Goal: Task Accomplishment & Management: Manage account settings

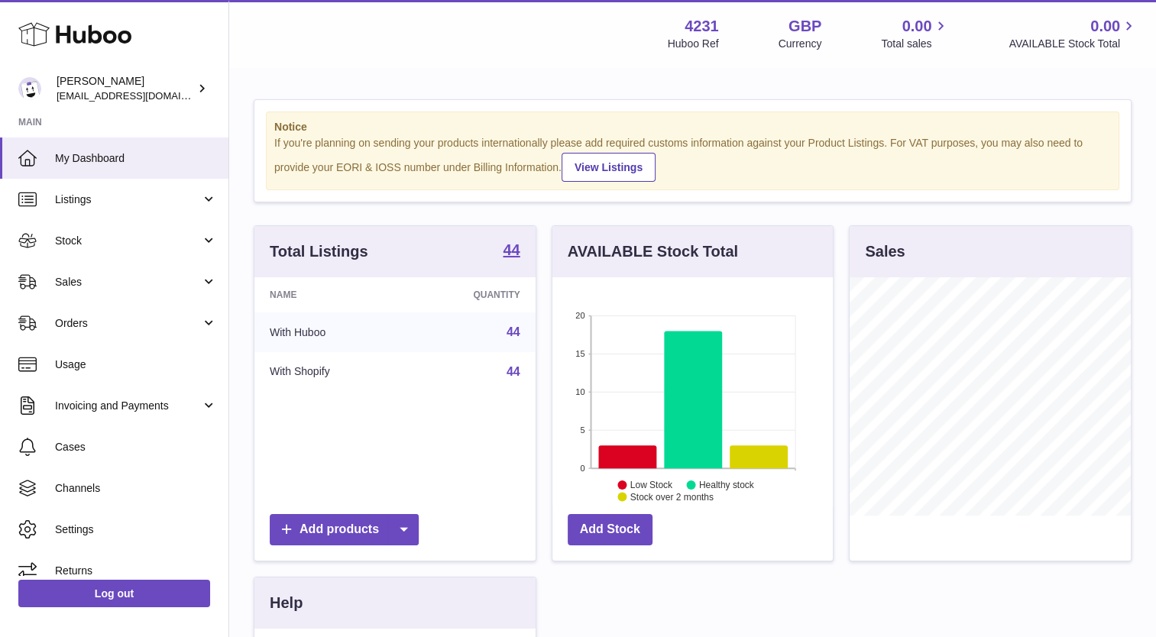
scroll to position [238, 281]
click at [73, 267] on link "Sales" at bounding box center [114, 281] width 228 height 41
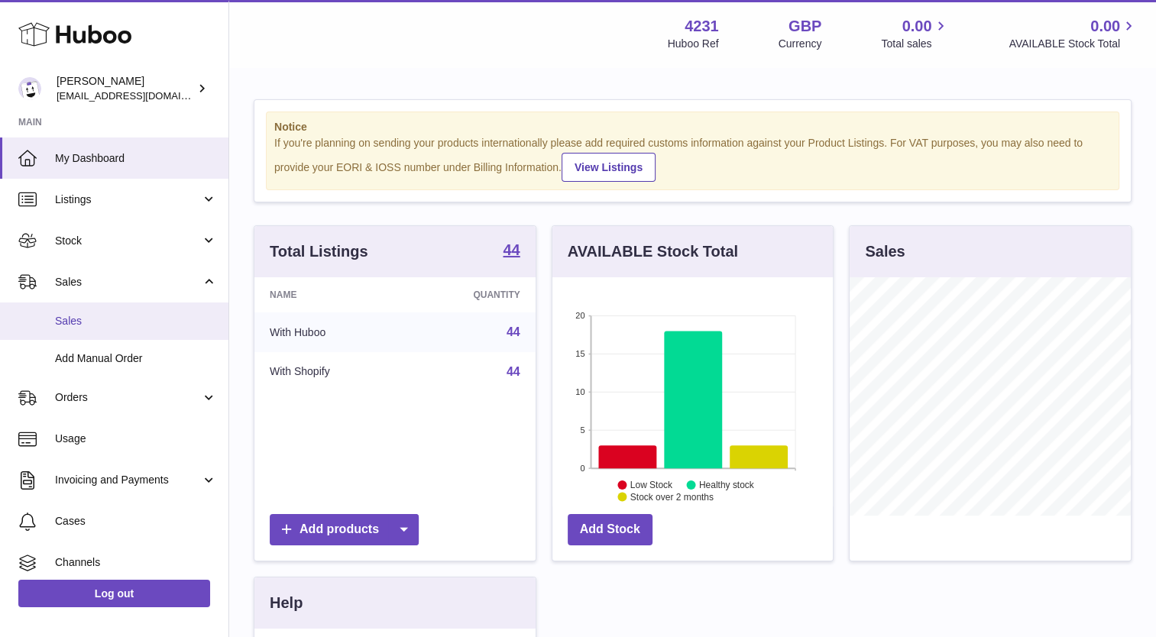
click at [73, 315] on span "Sales" at bounding box center [136, 321] width 162 height 15
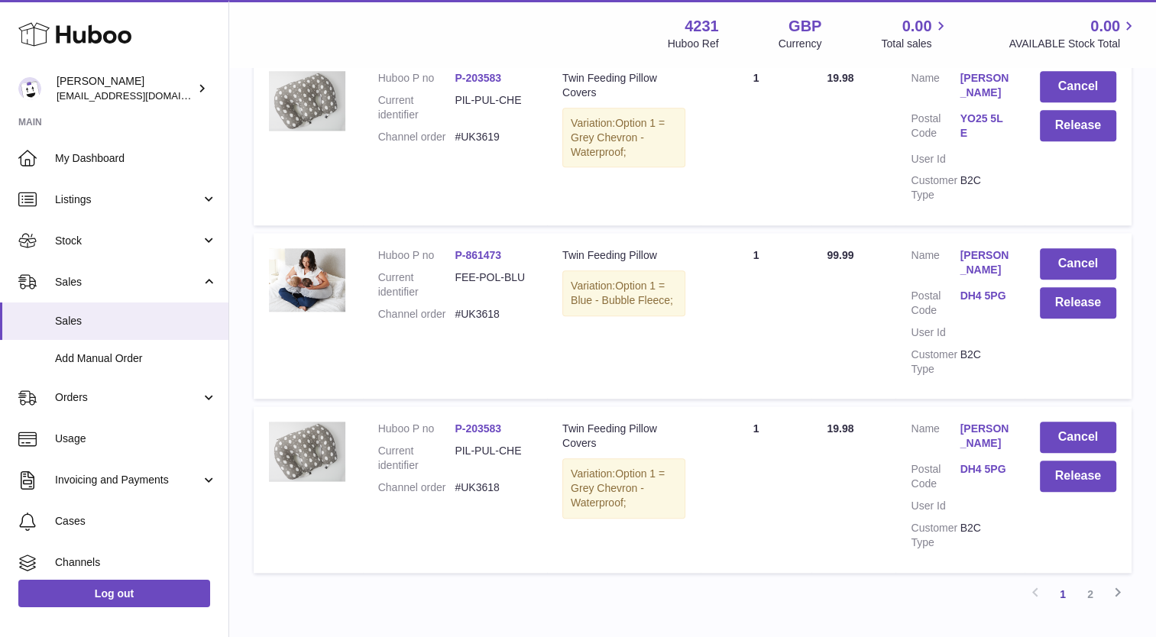
scroll to position [1561, 0]
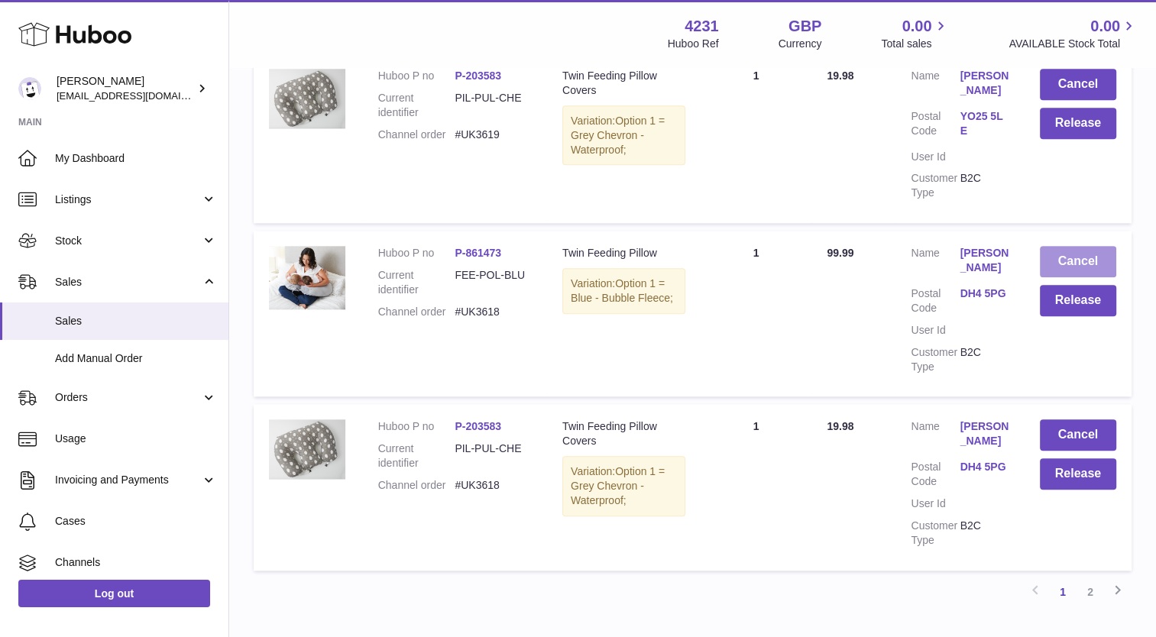
click at [1070, 246] on button "Cancel" at bounding box center [1078, 261] width 76 height 31
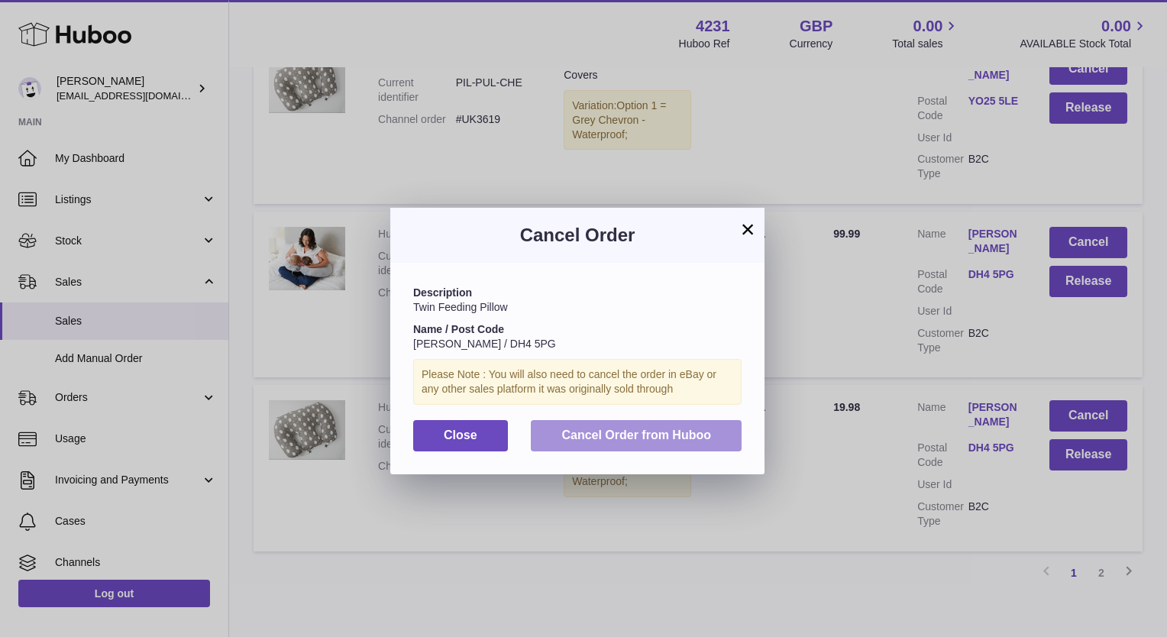
click at [610, 442] on span "Cancel Order from Huboo" at bounding box center [637, 435] width 150 height 13
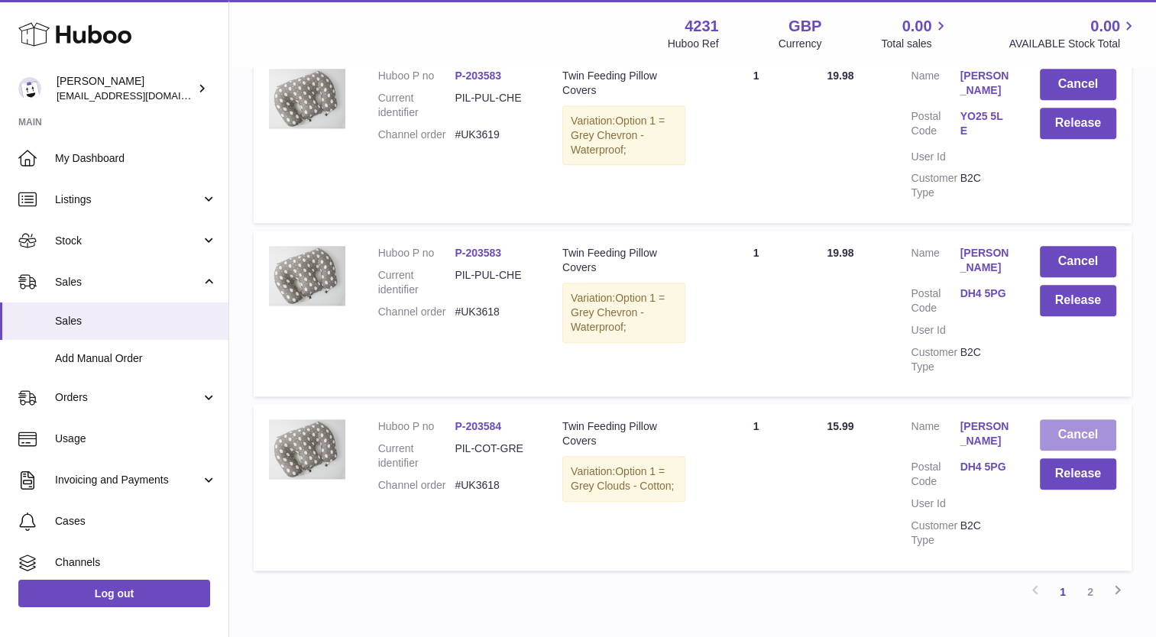
click at [1062, 426] on button "Cancel" at bounding box center [1078, 434] width 76 height 31
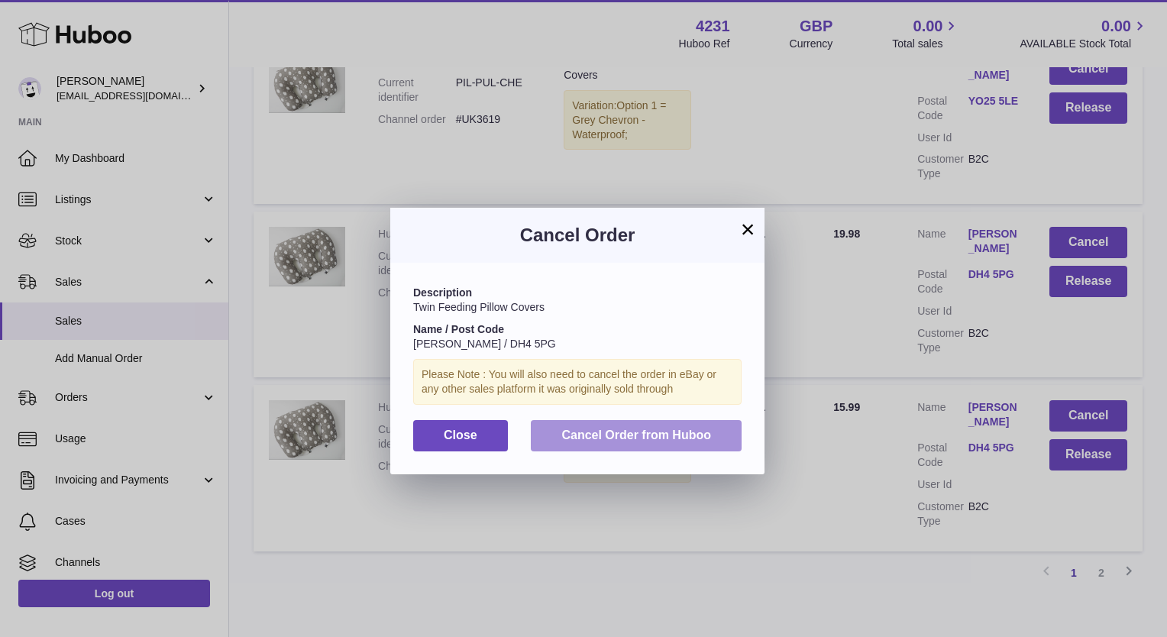
click at [587, 442] on span "Cancel Order from Huboo" at bounding box center [637, 435] width 150 height 13
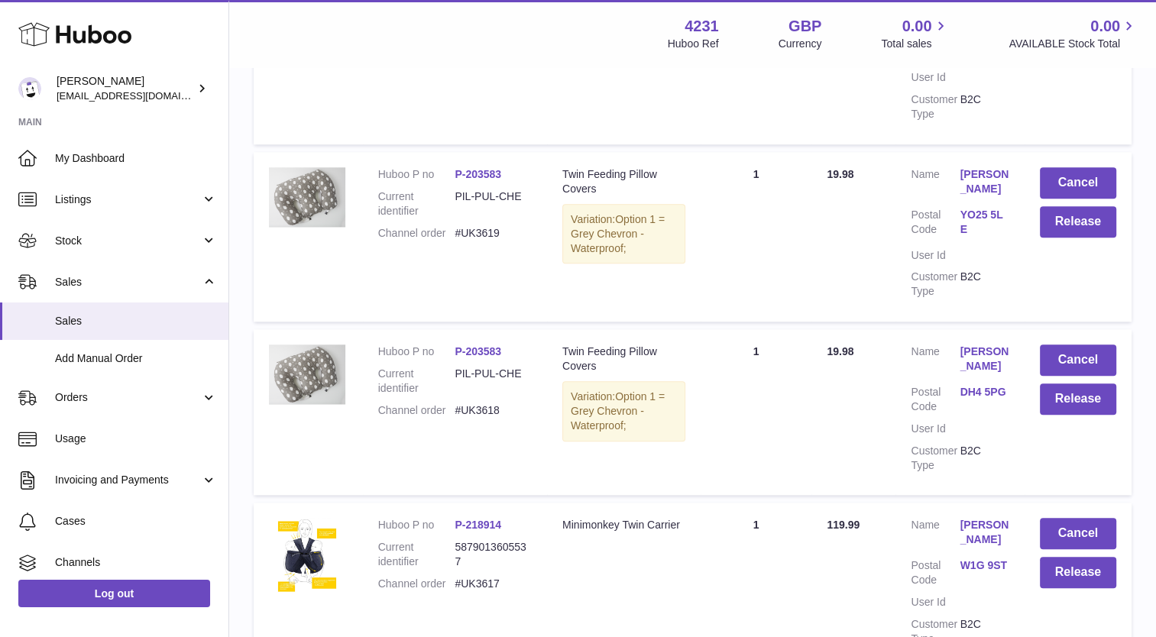
scroll to position [1463, 0]
click at [1076, 345] on button "Cancel" at bounding box center [1078, 359] width 76 height 31
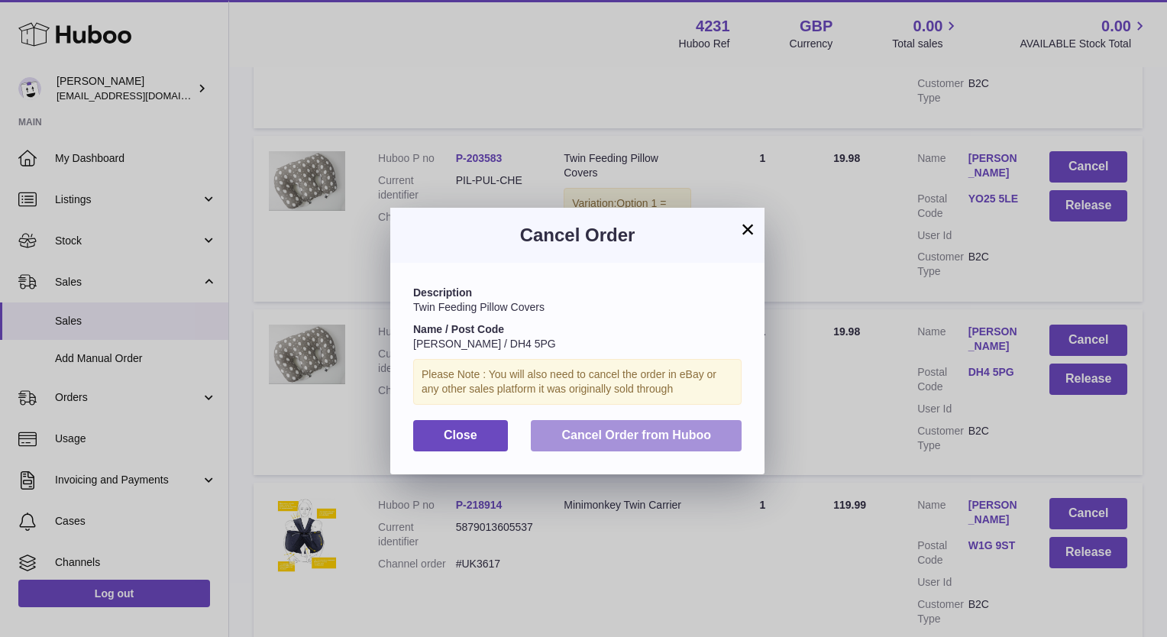
click at [601, 437] on span "Cancel Order from Huboo" at bounding box center [637, 435] width 150 height 13
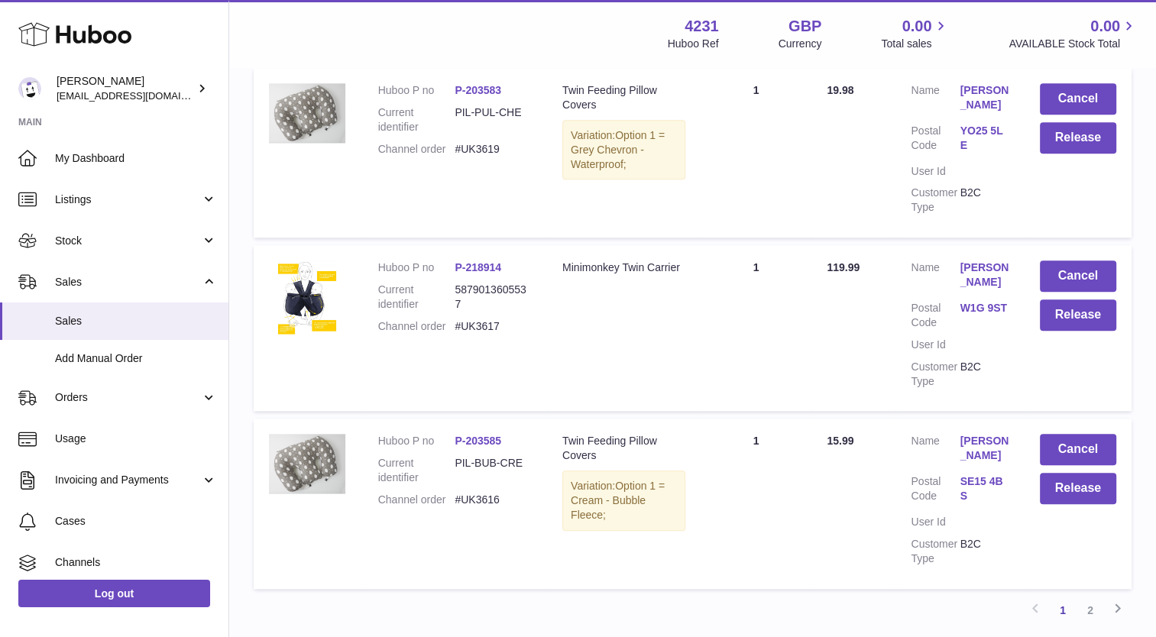
scroll to position [1657, 0]
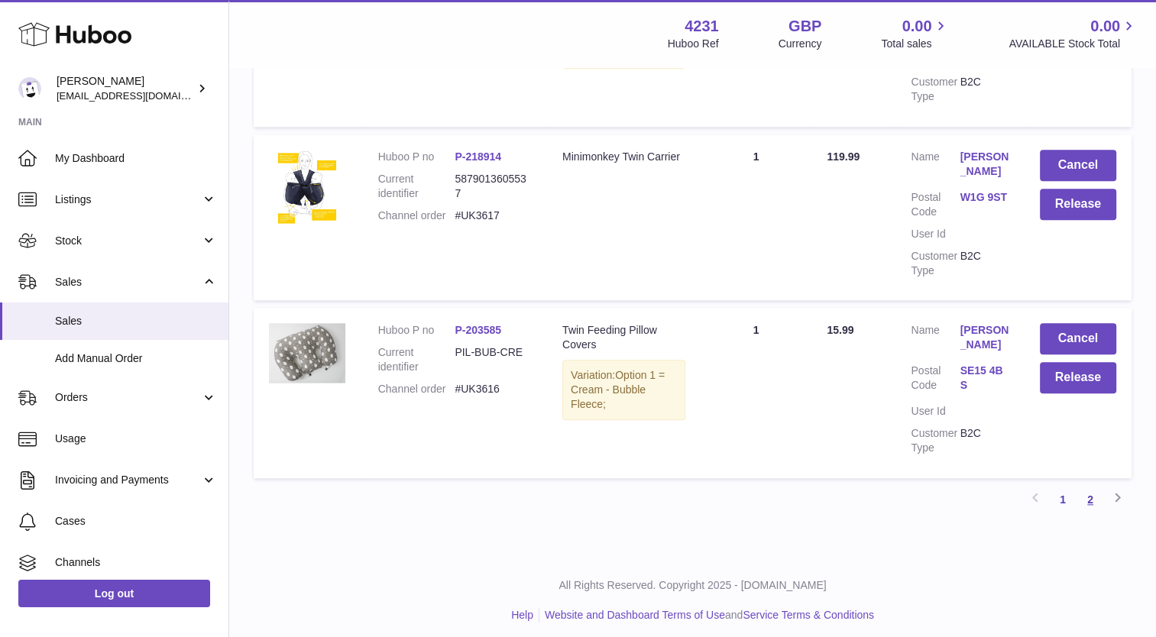
click at [1083, 486] on link "2" at bounding box center [1091, 500] width 28 height 28
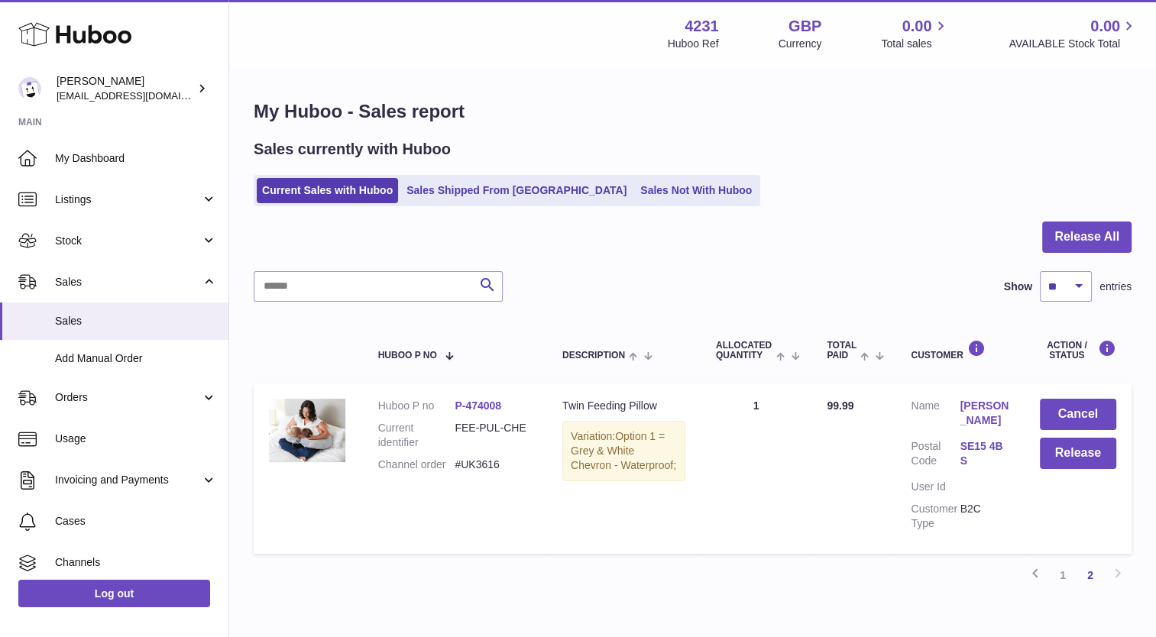
scroll to position [60, 0]
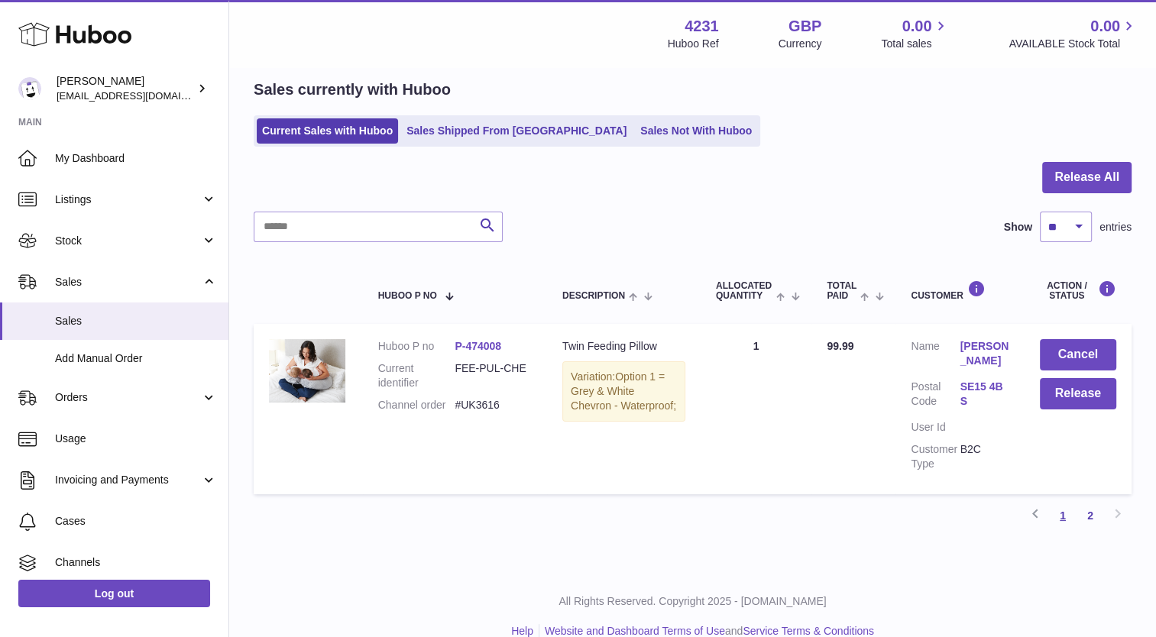
click at [1054, 507] on link "1" at bounding box center [1063, 516] width 28 height 28
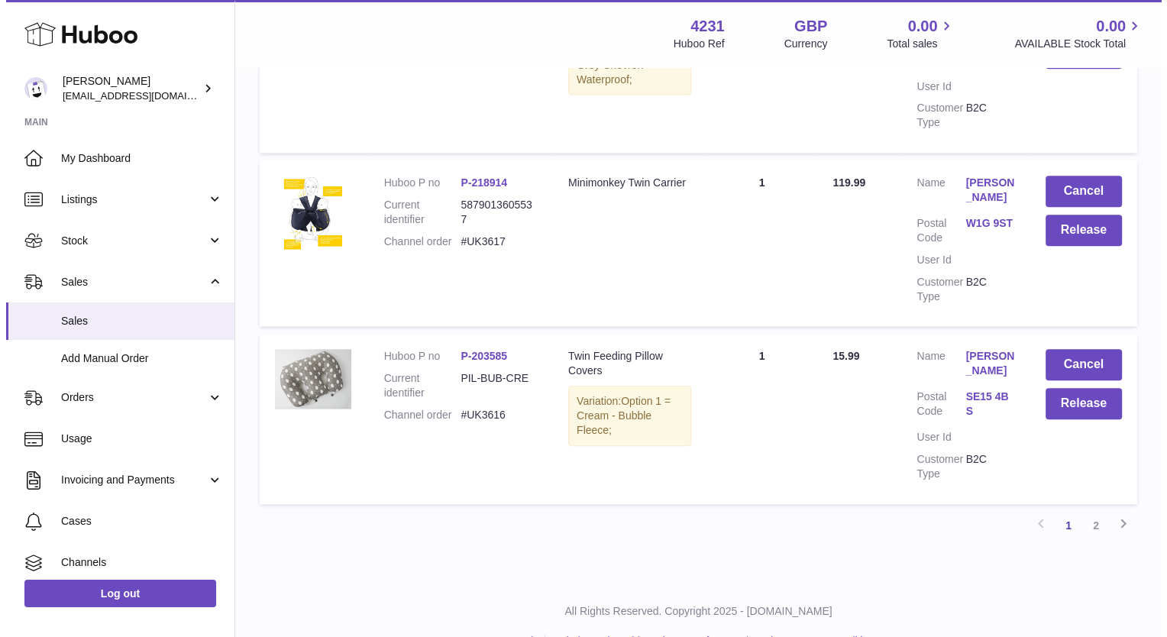
scroll to position [1632, 0]
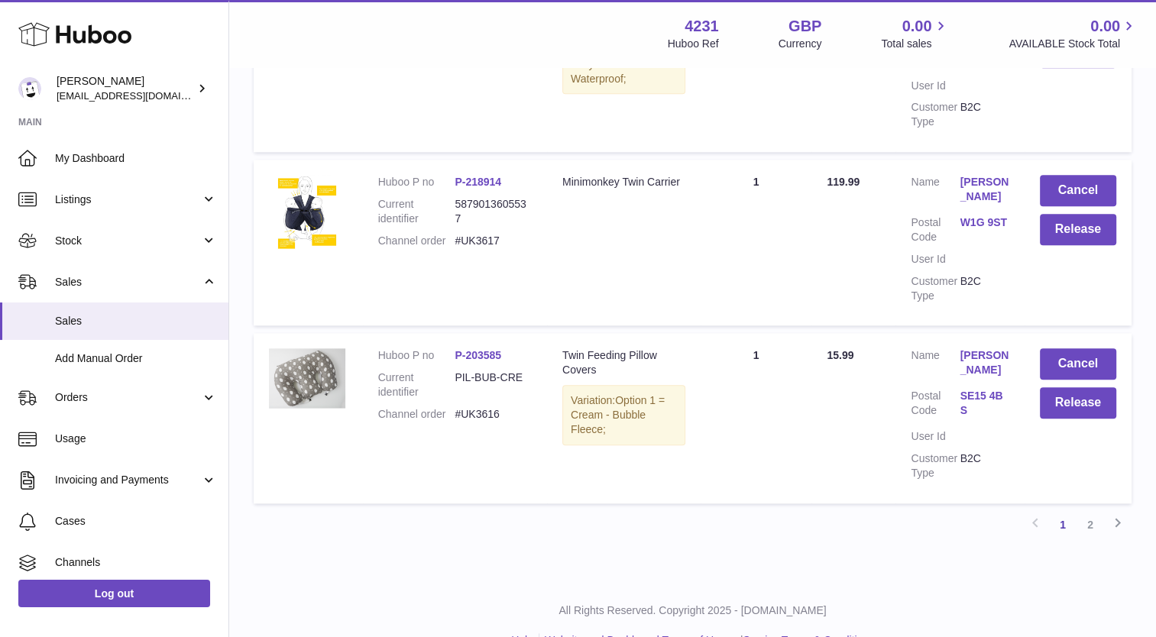
click at [982, 176] on link "[PERSON_NAME]" at bounding box center [984, 189] width 49 height 29
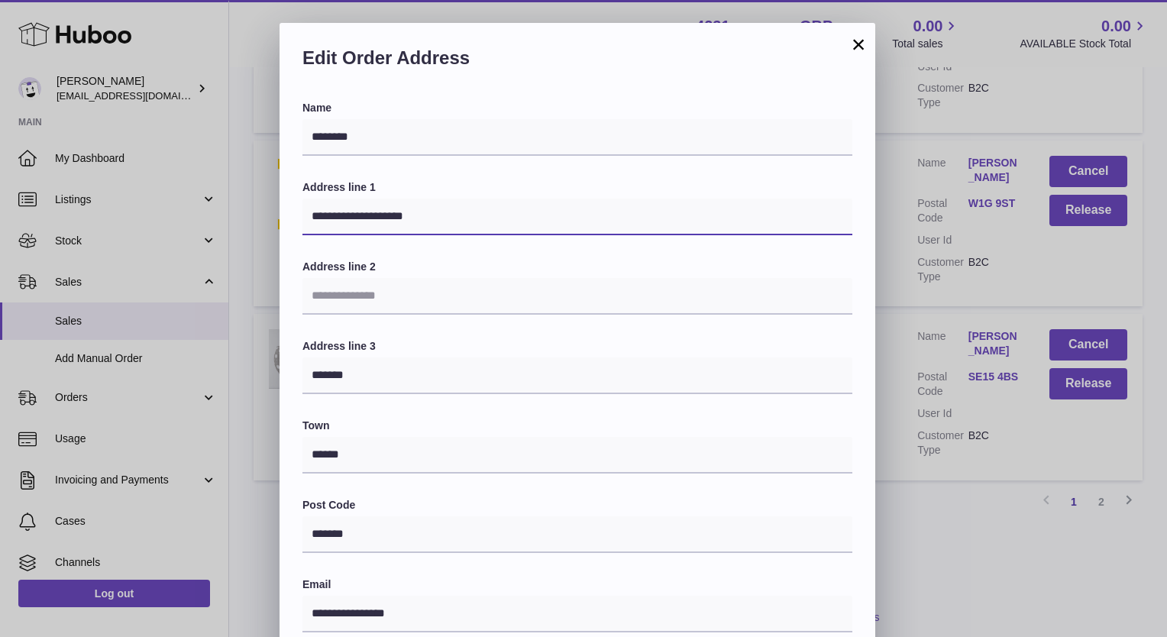
click at [453, 231] on input "**********" at bounding box center [578, 217] width 550 height 37
drag, startPoint x: 431, startPoint y: 212, endPoint x: 300, endPoint y: 215, distance: 130.7
click at [300, 215] on div "**********" at bounding box center [578, 520] width 596 height 839
paste input "text"
type input "**********"
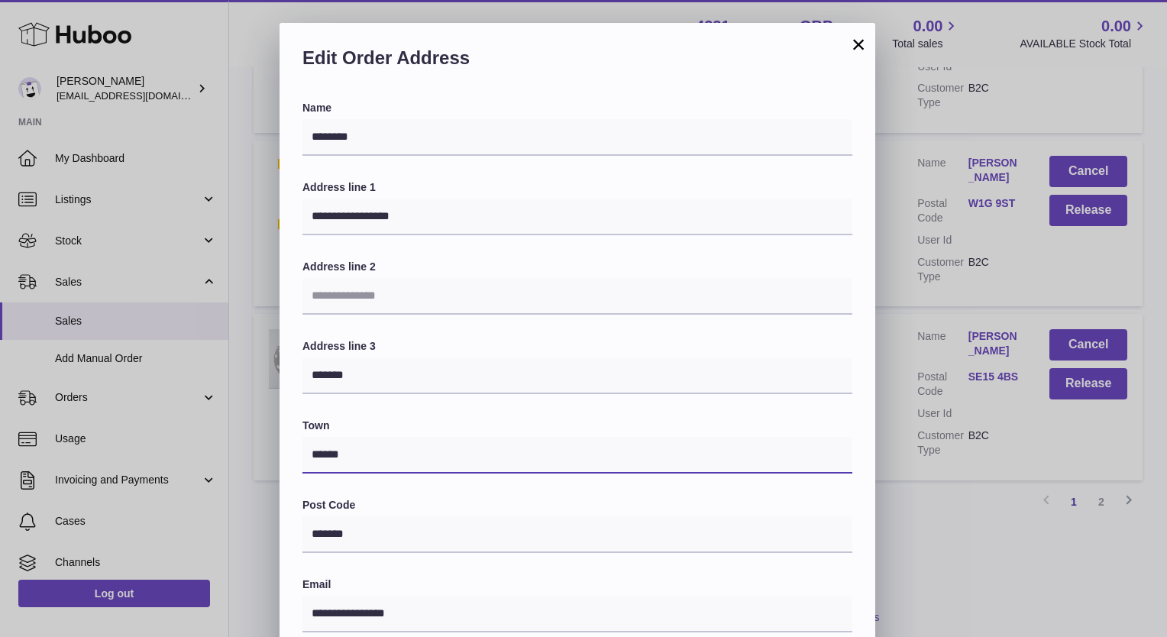
click at [370, 457] on input "******" at bounding box center [578, 455] width 550 height 37
paste input "******"
type input "**********"
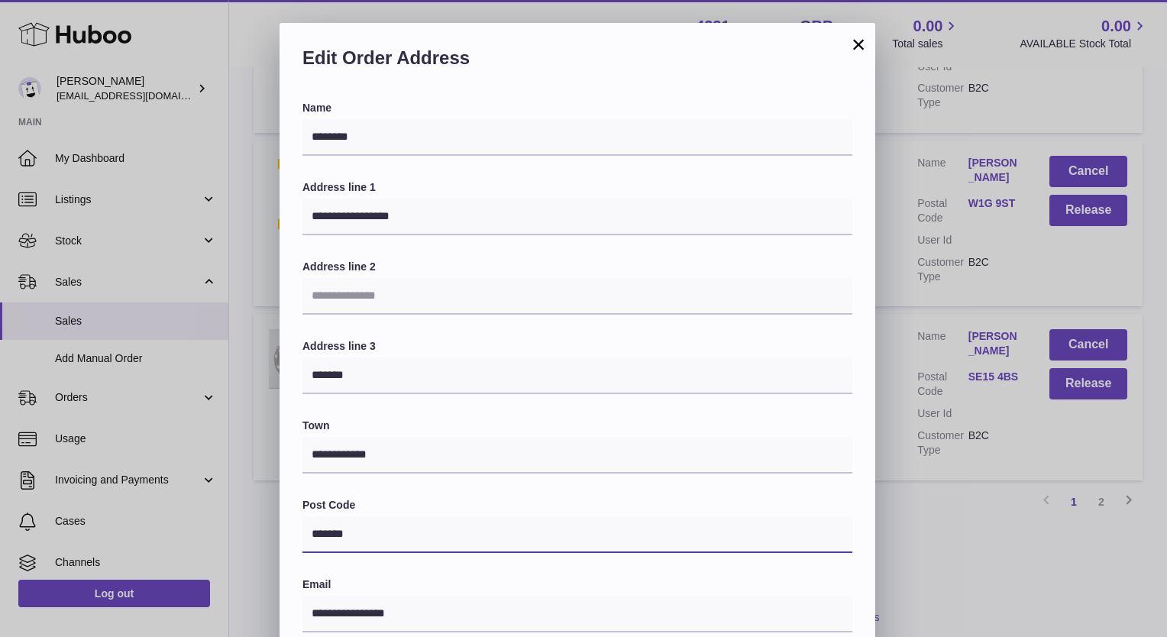
click at [409, 527] on input "*******" at bounding box center [578, 534] width 550 height 37
paste input "*"
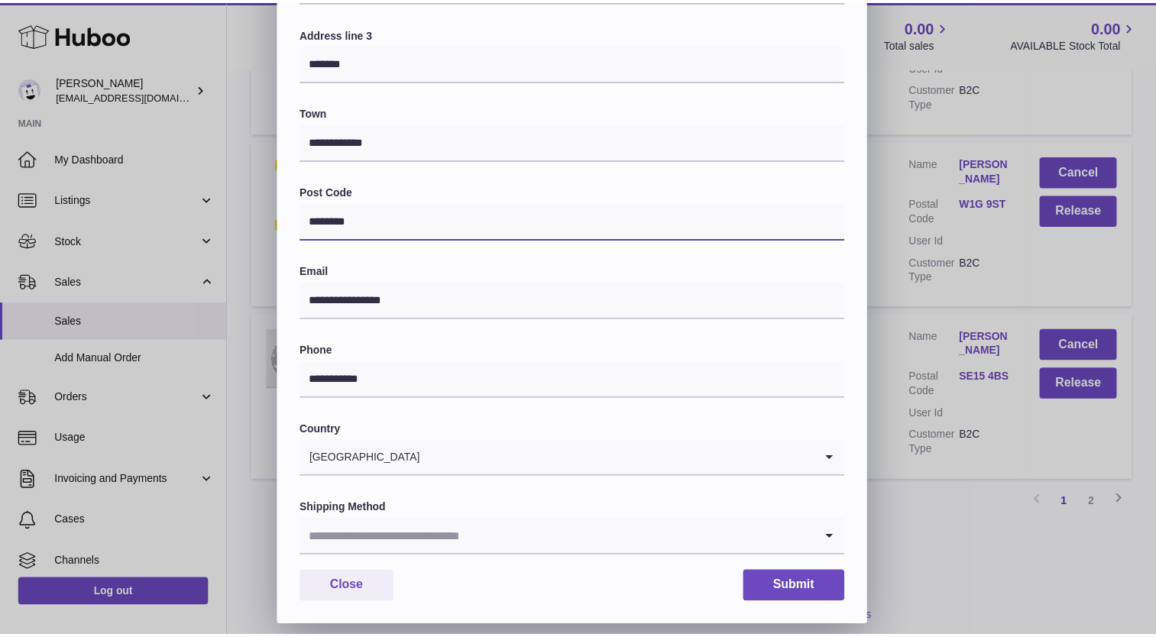
scroll to position [325, 0]
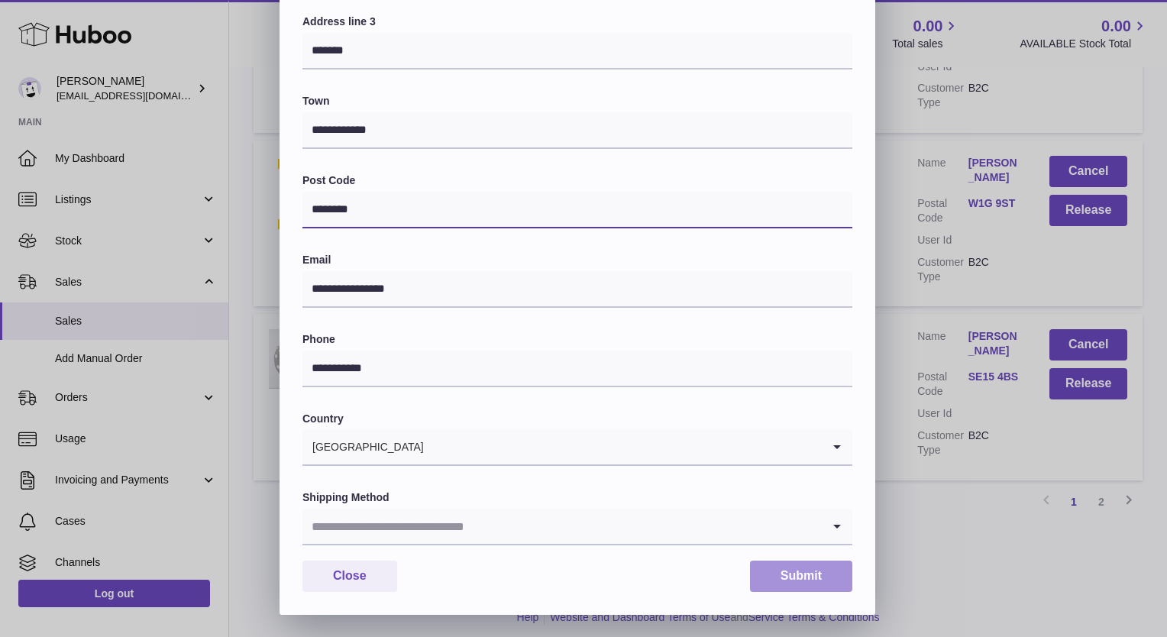
type input "********"
click at [792, 575] on button "Submit" at bounding box center [801, 576] width 102 height 31
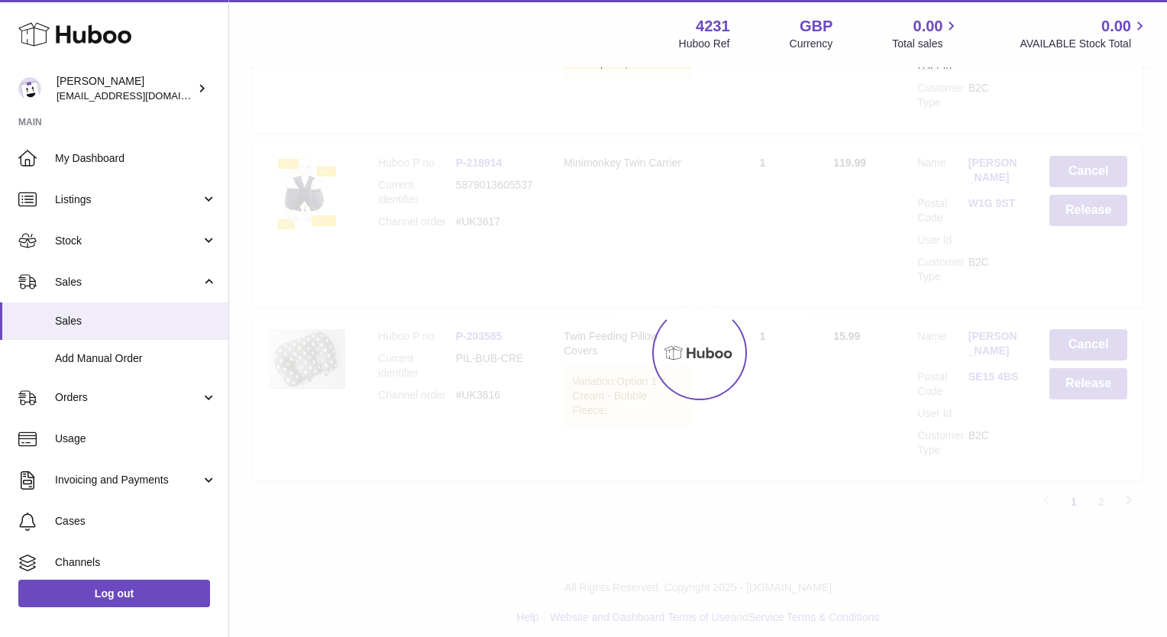
scroll to position [0, 0]
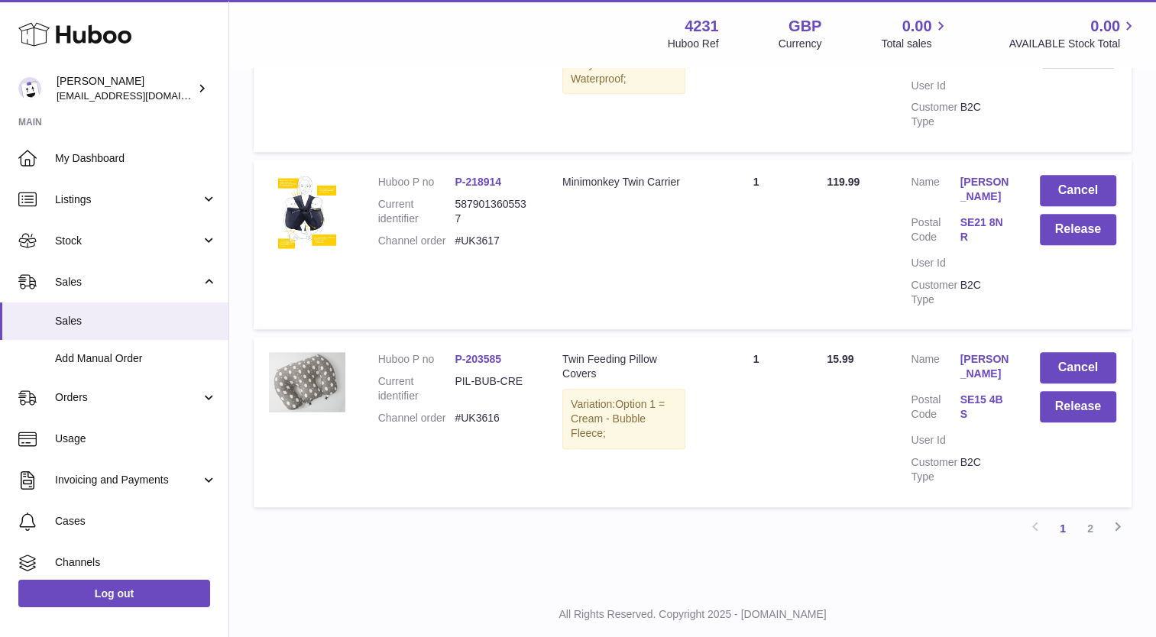
click at [983, 164] on td "Customer Name [PERSON_NAME] Postal Code SE21 8NR User Id Customer Type B2C" at bounding box center [959, 245] width 128 height 170
click at [978, 167] on td "Customer Name [PERSON_NAME] Postal Code SE21 8NR User Id Customer Type B2C" at bounding box center [959, 245] width 128 height 170
click at [969, 175] on link "[PERSON_NAME]" at bounding box center [984, 189] width 49 height 29
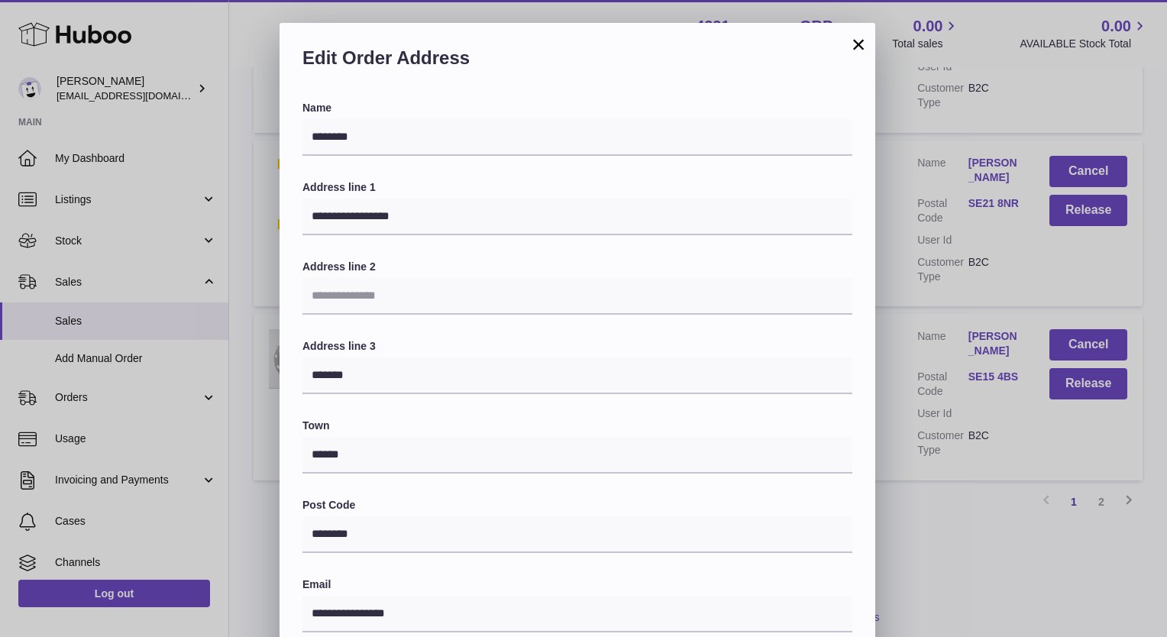
click at [862, 47] on button "×" at bounding box center [859, 44] width 18 height 18
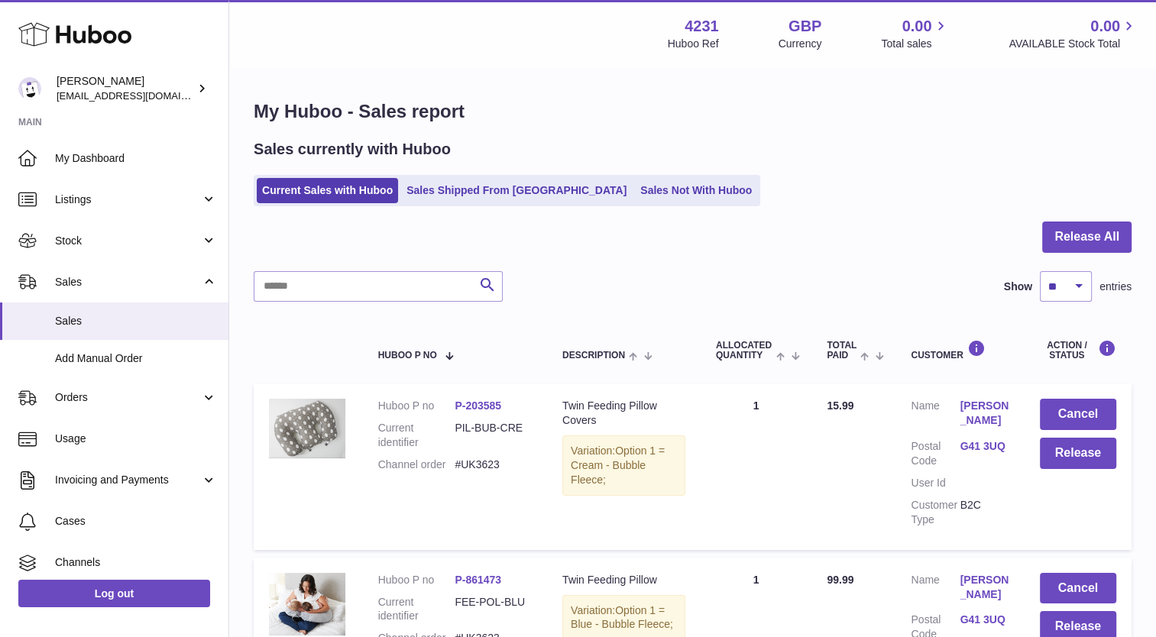
click at [1060, 230] on button "Release All" at bounding box center [1086, 237] width 89 height 31
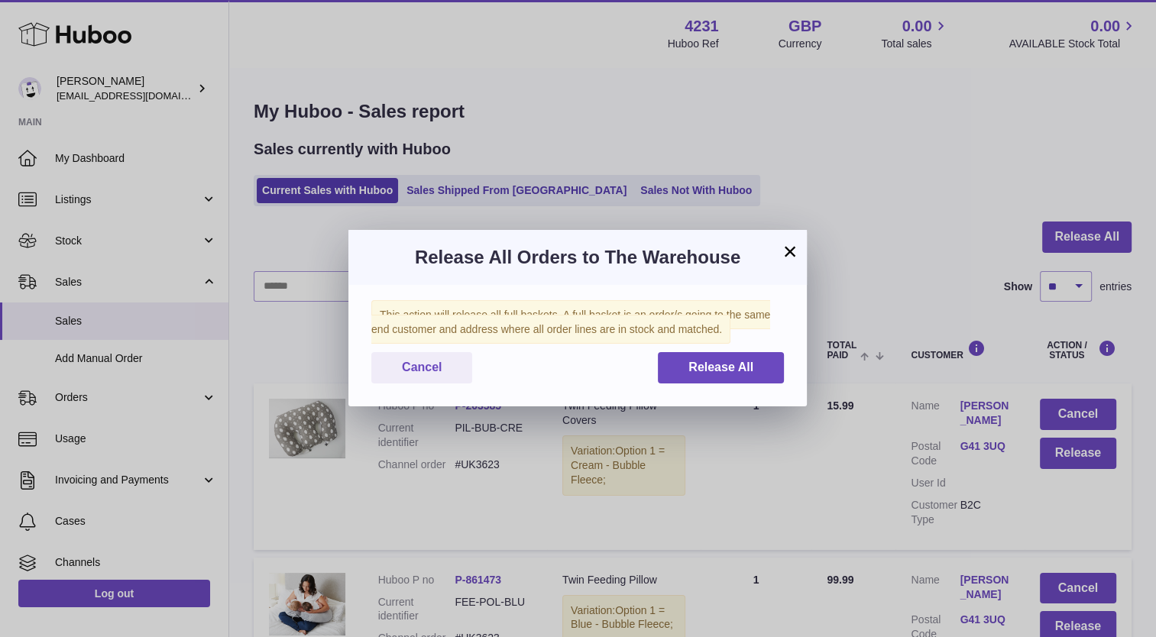
click at [702, 350] on div "This action will release all full baskets. A full basket is an order/s going to…" at bounding box center [577, 345] width 458 height 121
drag, startPoint x: 702, startPoint y: 350, endPoint x: 711, endPoint y: 350, distance: 8.4
click at [711, 350] on div "This action will release all full baskets. A full basket is an order/s going to…" at bounding box center [577, 345] width 458 height 121
drag, startPoint x: 711, startPoint y: 350, endPoint x: 873, endPoint y: 126, distance: 276.3
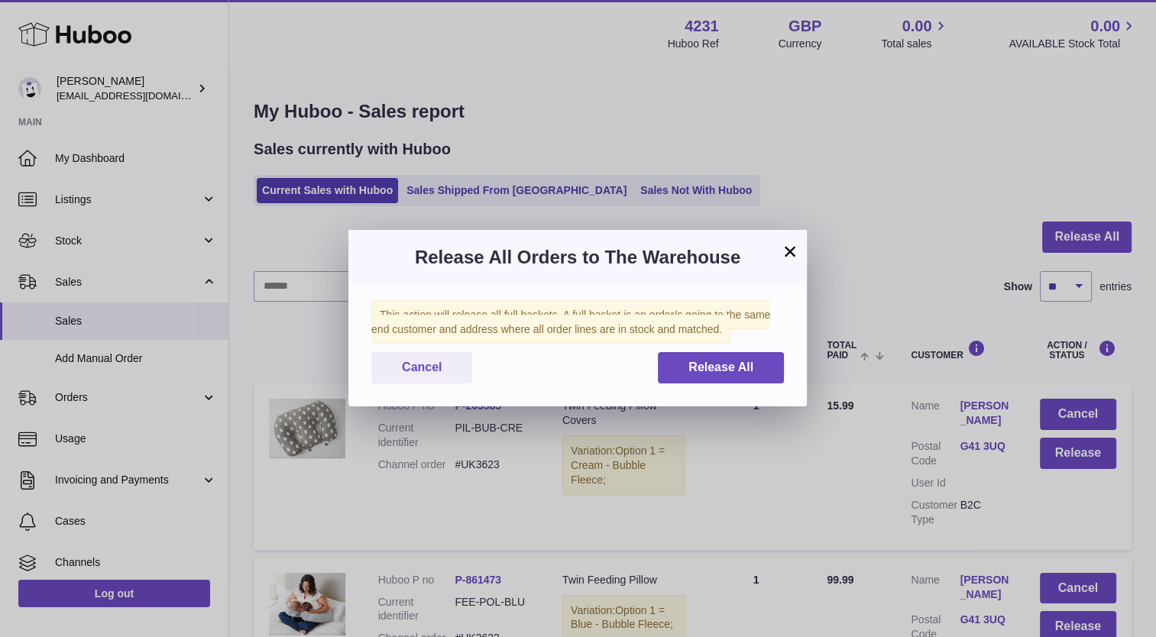
click at [873, 126] on div "× Release All Orders to The Warehouse This action will release all full baskets…" at bounding box center [578, 318] width 1156 height 637
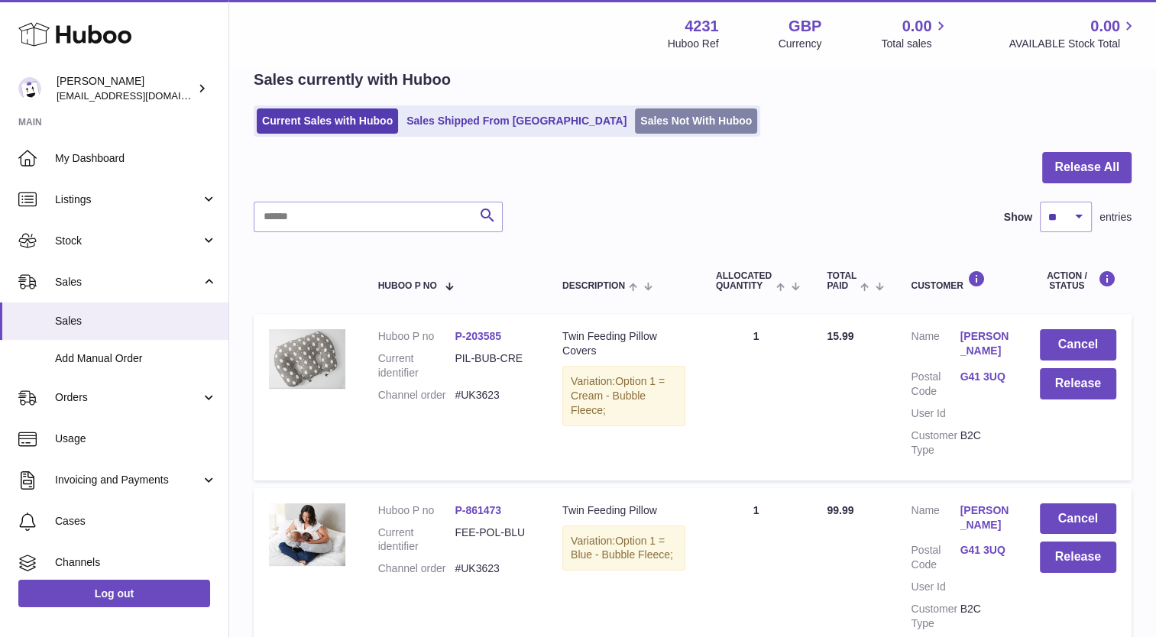
scroll to position [73, 0]
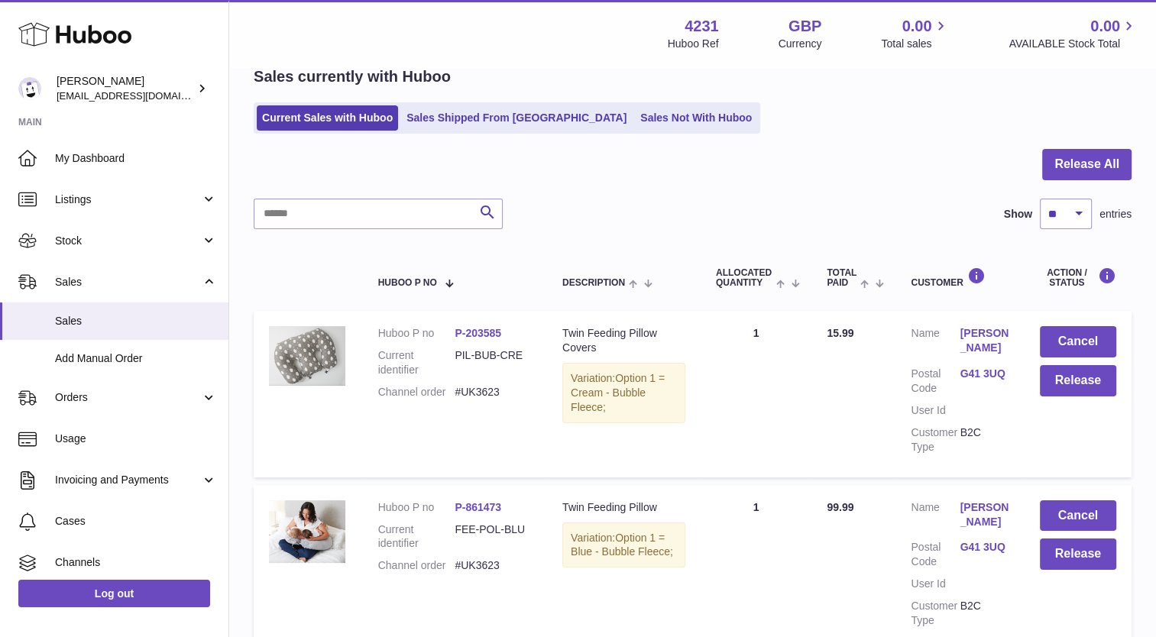
click at [1077, 183] on div at bounding box center [693, 174] width 878 height 50
click at [1074, 167] on button "Release All" at bounding box center [1086, 164] width 89 height 31
